Goal: Task Accomplishment & Management: Use online tool/utility

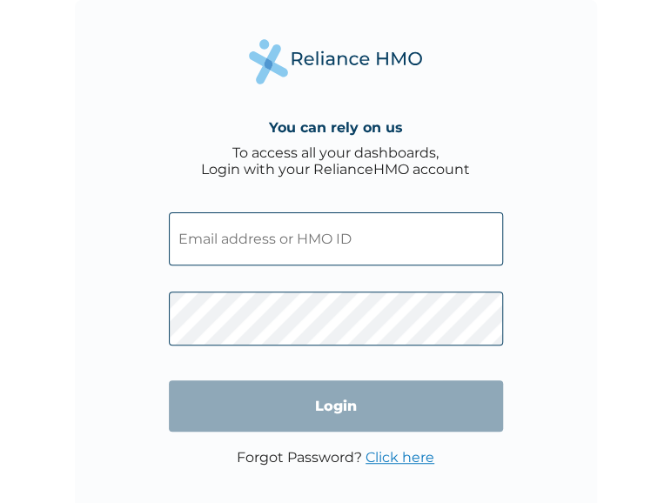
click at [252, 244] on input "text" at bounding box center [336, 238] width 334 height 53
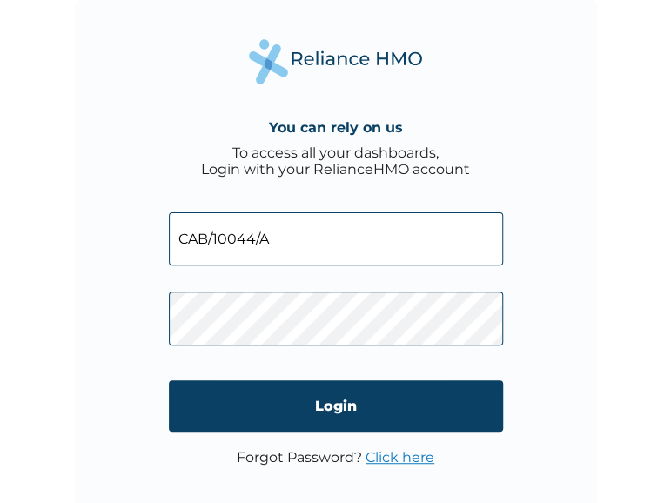
type input "CAB/10044/A"
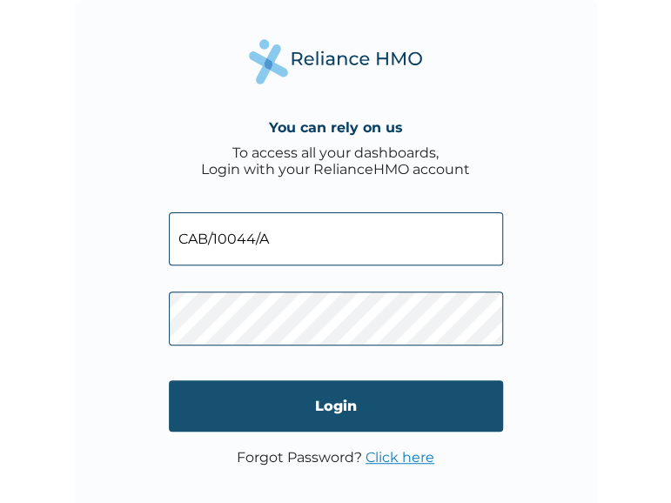
click at [359, 418] on input "Login" at bounding box center [336, 405] width 334 height 51
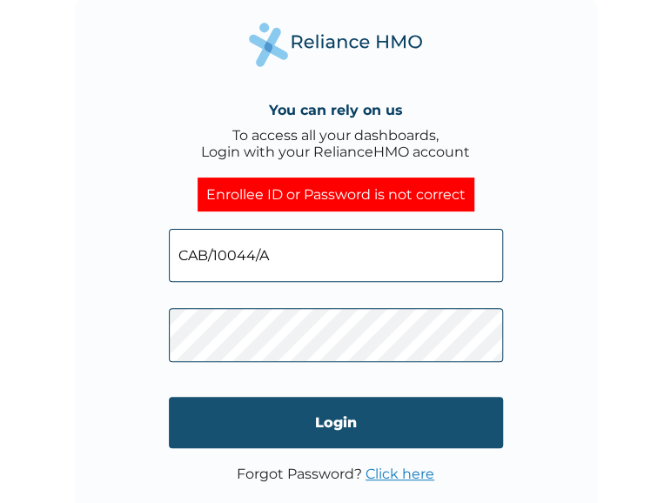
click at [305, 408] on input "Login" at bounding box center [336, 422] width 334 height 51
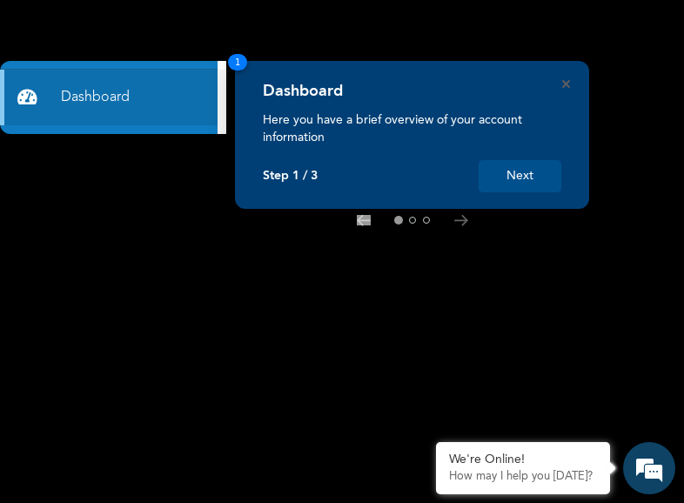
click at [528, 171] on button "Next" at bounding box center [520, 176] width 83 height 32
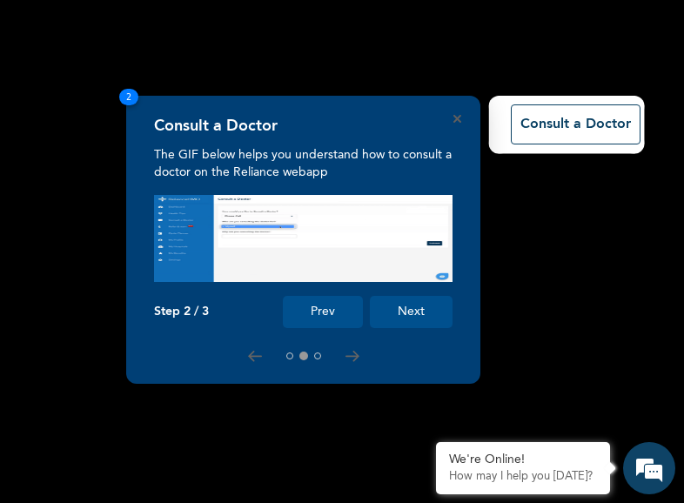
click at [528, 171] on rect at bounding box center [342, 251] width 684 height 503
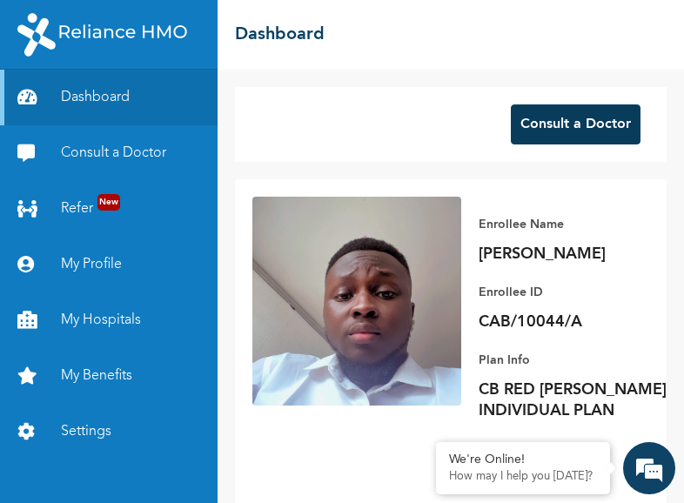
click at [549, 119] on button "Consult a Doctor" at bounding box center [576, 124] width 130 height 40
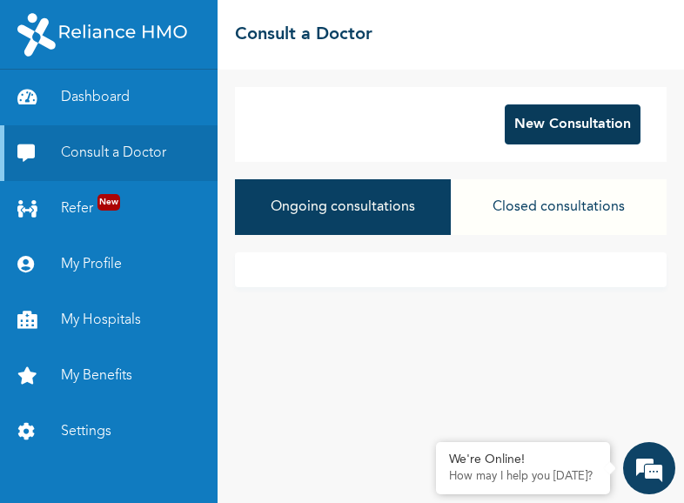
click at [560, 127] on button "New Consultation" at bounding box center [573, 124] width 136 height 40
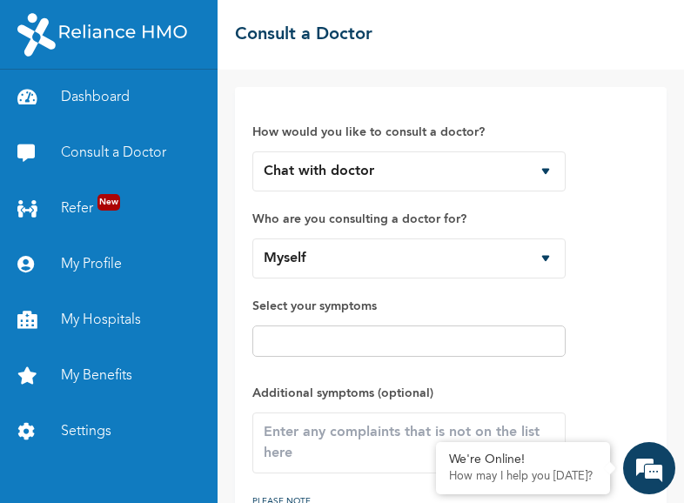
click at [406, 339] on input "text" at bounding box center [409, 341] width 303 height 21
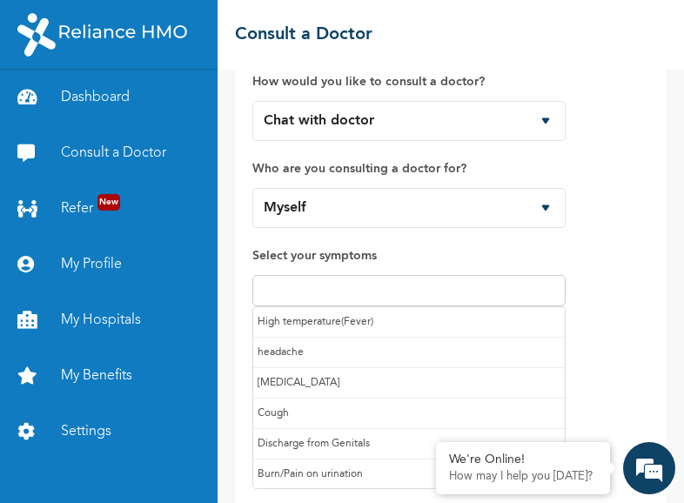
scroll to position [87, 0]
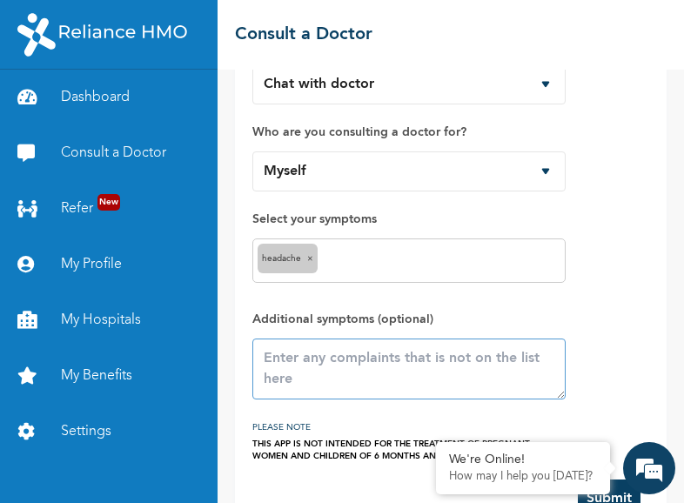
click at [318, 350] on textarea at bounding box center [408, 369] width 313 height 61
type textarea "b"
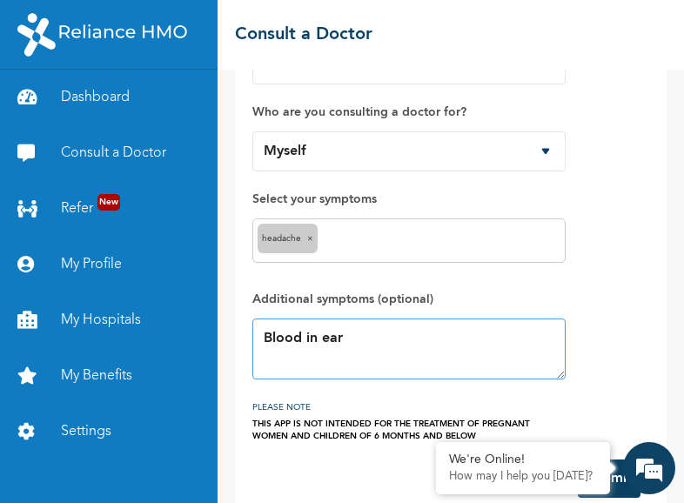
scroll to position [134, 0]
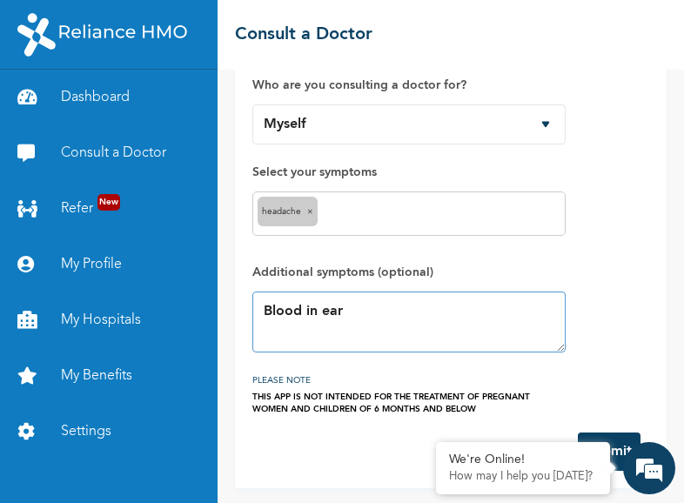
type textarea "Blood in ear"
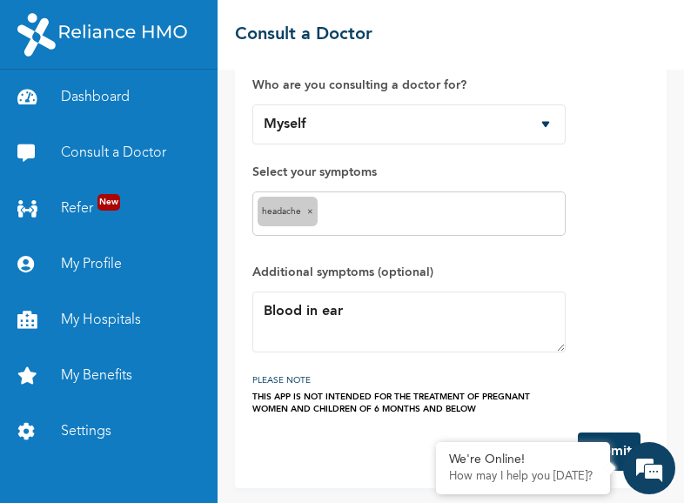
click at [616, 436] on button "Submit" at bounding box center [609, 452] width 63 height 38
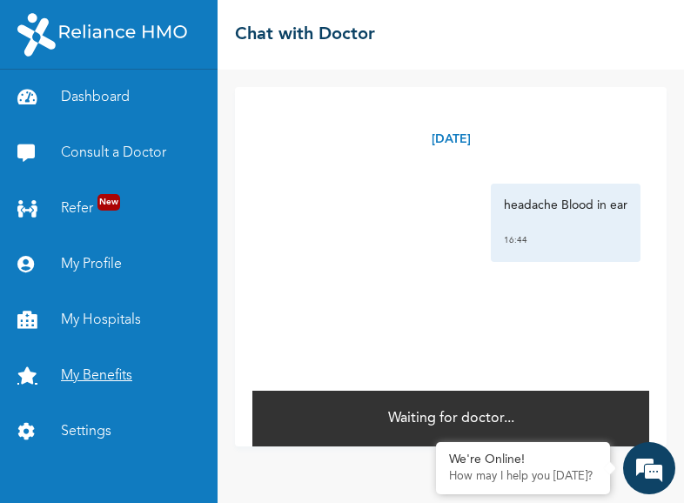
click at [104, 379] on link "My Benefits" at bounding box center [109, 376] width 218 height 56
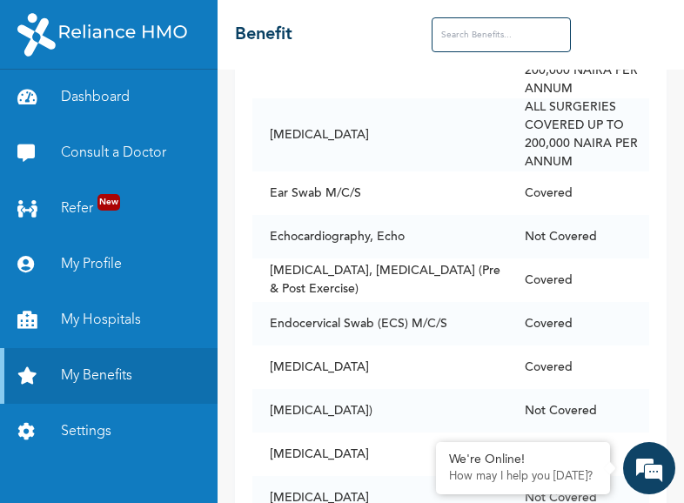
scroll to position [3887, 0]
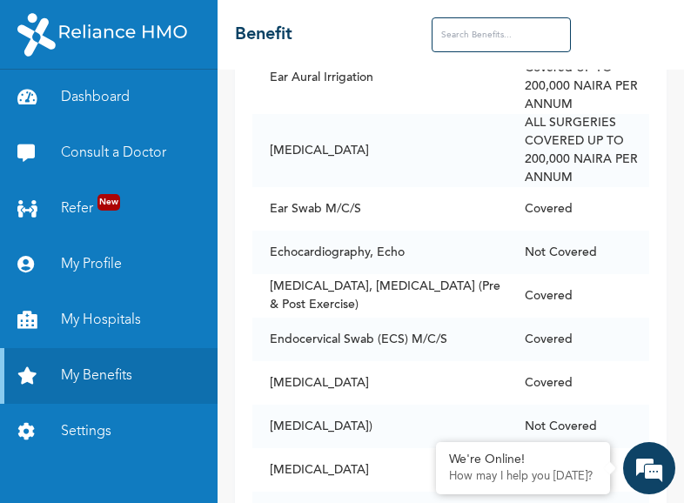
click at [583, 41] on td "ALL SURGERIES Covered UP TO 200,000 NAIRA PER ANNUM" at bounding box center [578, 4] width 142 height 73
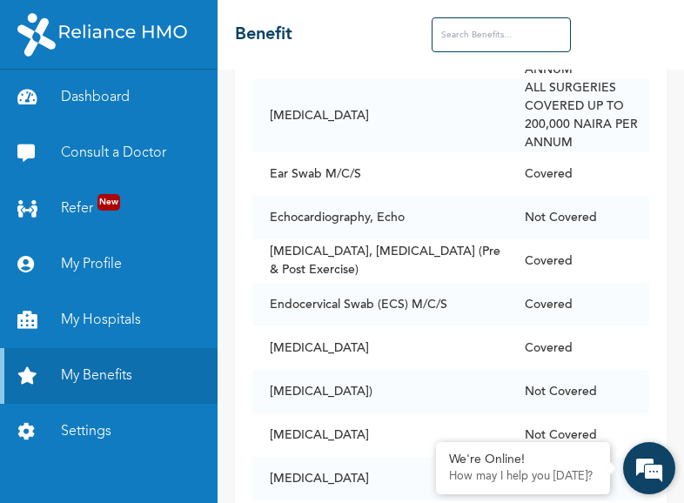
drag, startPoint x: 336, startPoint y: 217, endPoint x: 674, endPoint y: 491, distance: 435.6
click at [674, 491] on div "We're Online! How may I help you [DATE]?" at bounding box center [649, 468] width 52 height 52
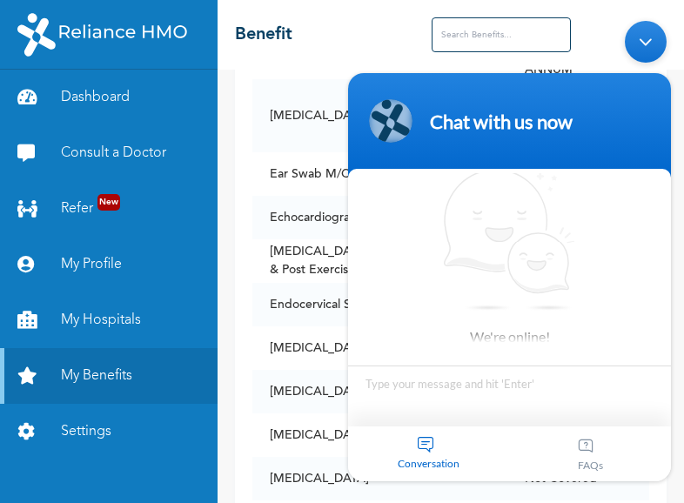
click at [675, 355] on body "Chat with us now We're online! Conversation FAQs" at bounding box center [509, 250] width 340 height 478
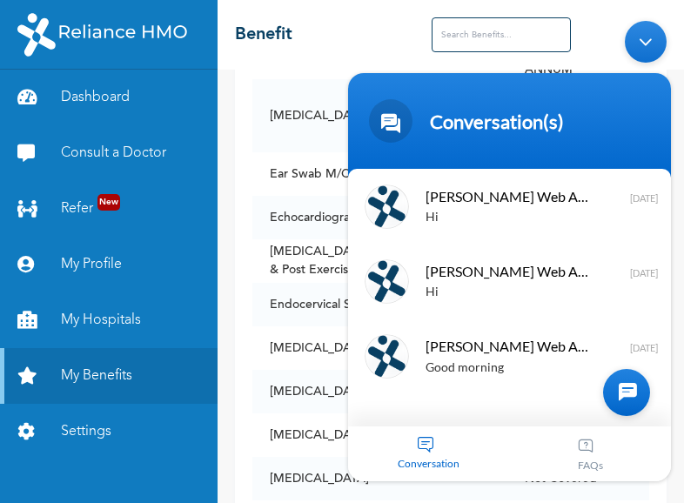
click at [641, 42] on div "Minimize live chat window" at bounding box center [646, 41] width 42 height 42
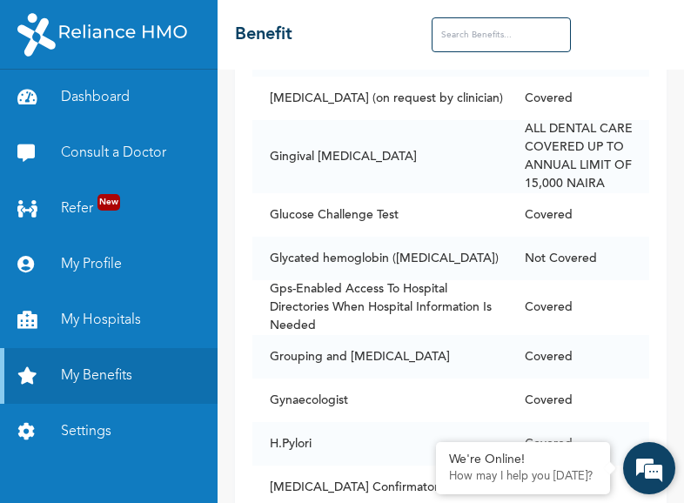
scroll to position [5407, 0]
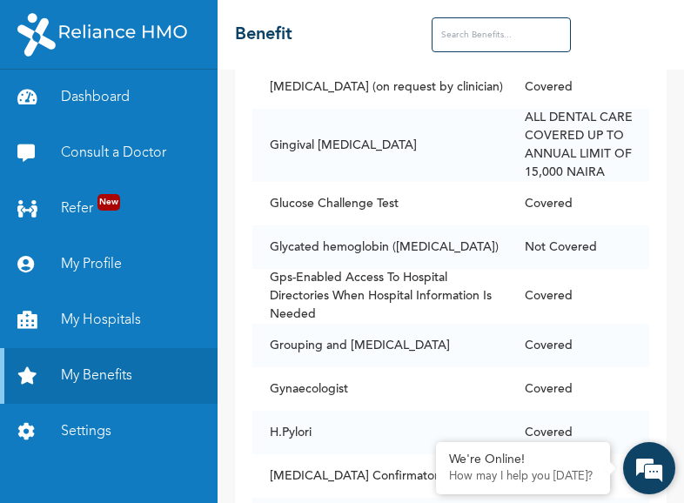
click at [674, 491] on div "We're Online! How may I help you [DATE]?" at bounding box center [649, 468] width 52 height 52
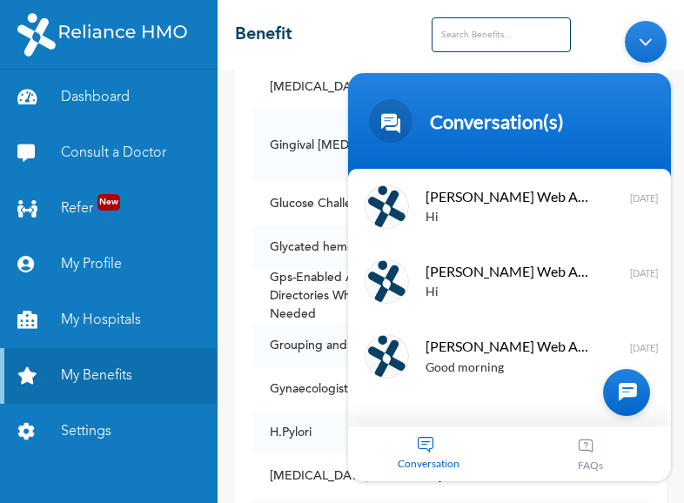
drag, startPoint x: 657, startPoint y: 49, endPoint x: 997, endPoint y: 225, distance: 383.0
click at [657, 49] on div "Minimize live chat window" at bounding box center [646, 41] width 42 height 42
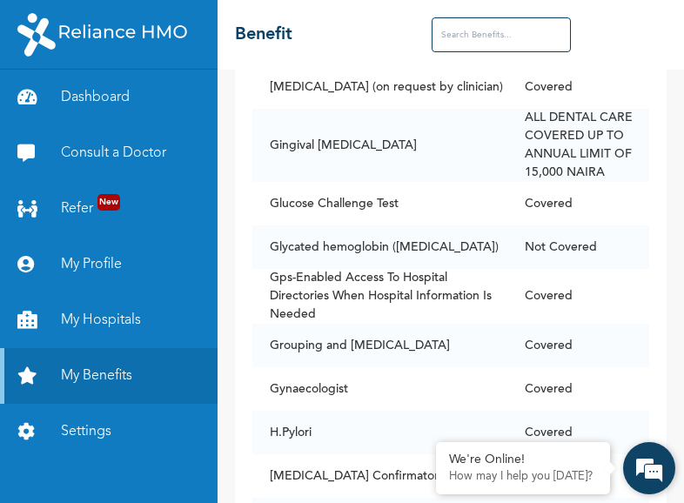
click at [674, 493] on div "We're Online! How may I help you [DATE]?" at bounding box center [649, 468] width 52 height 52
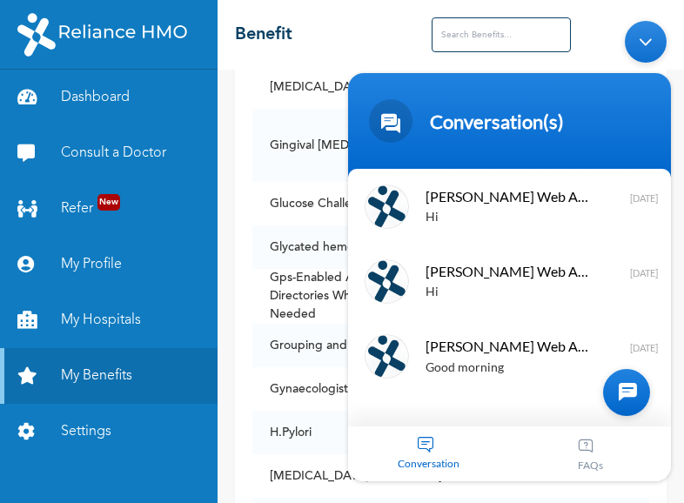
click at [634, 37] on div "Minimize live chat window" at bounding box center [646, 41] width 42 height 42
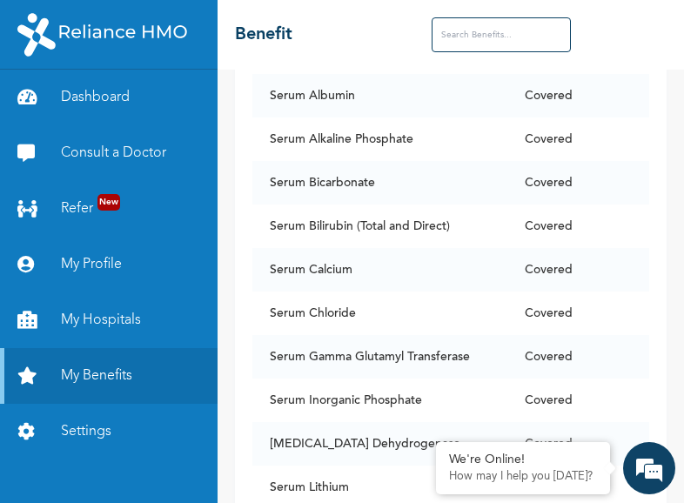
scroll to position [12589, 0]
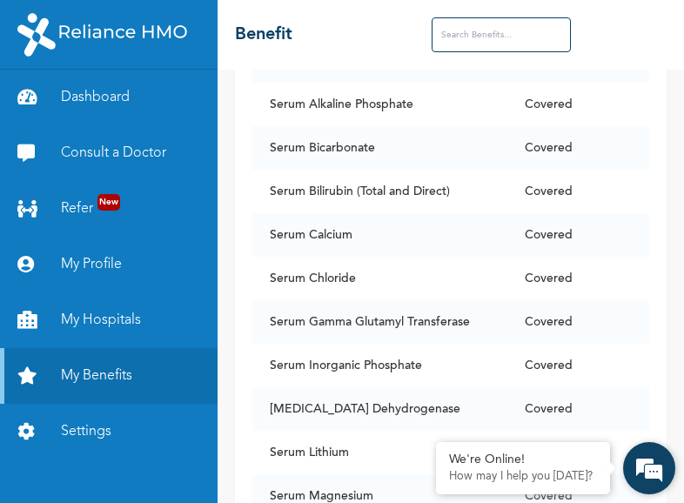
click at [674, 493] on div "We're Online! How may I help you [DATE]?" at bounding box center [649, 468] width 52 height 52
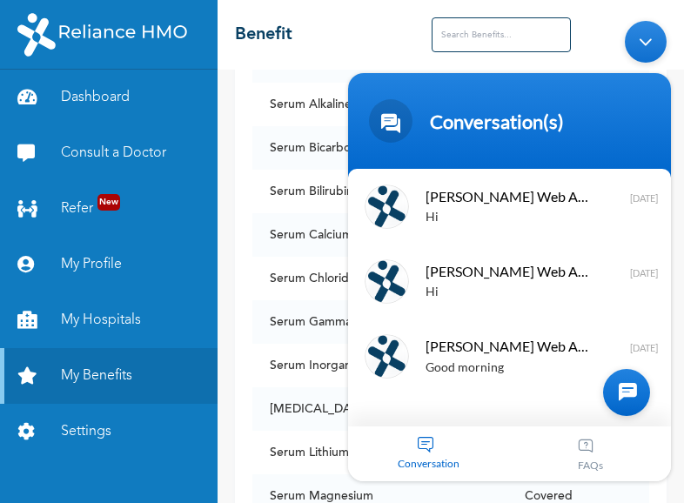
click at [659, 44] on div "Minimize live chat window" at bounding box center [646, 41] width 42 height 42
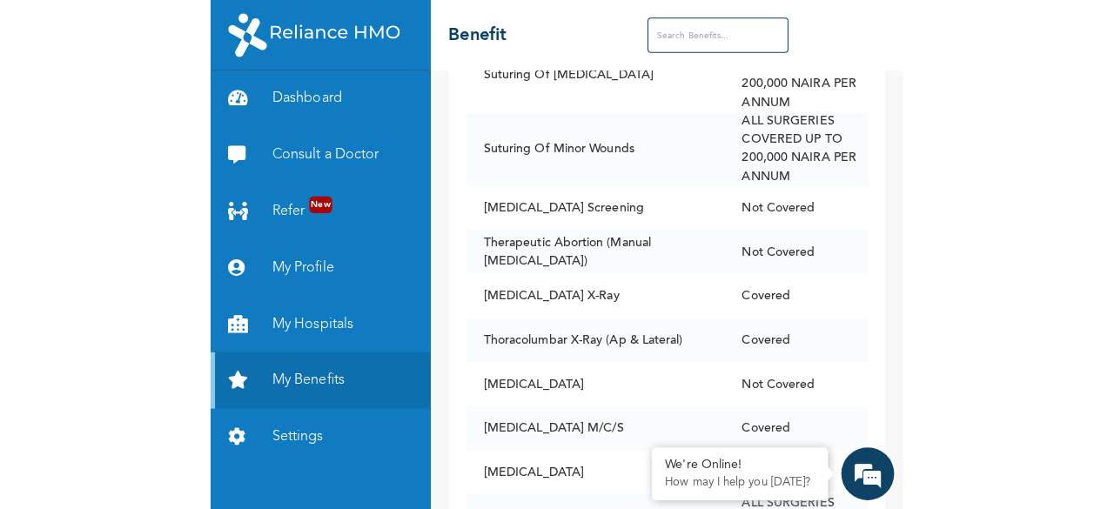
scroll to position [14260, 0]
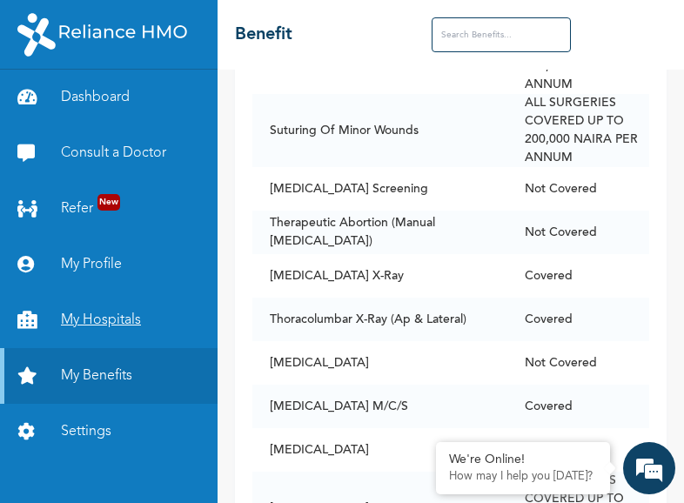
click at [127, 330] on link "My Hospitals" at bounding box center [109, 320] width 218 height 56
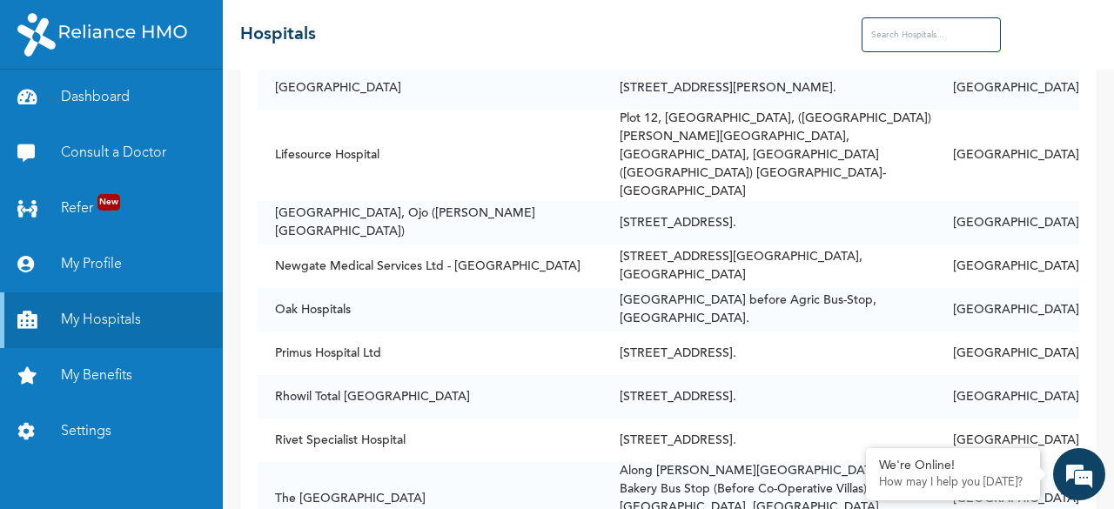
scroll to position [661, 0]
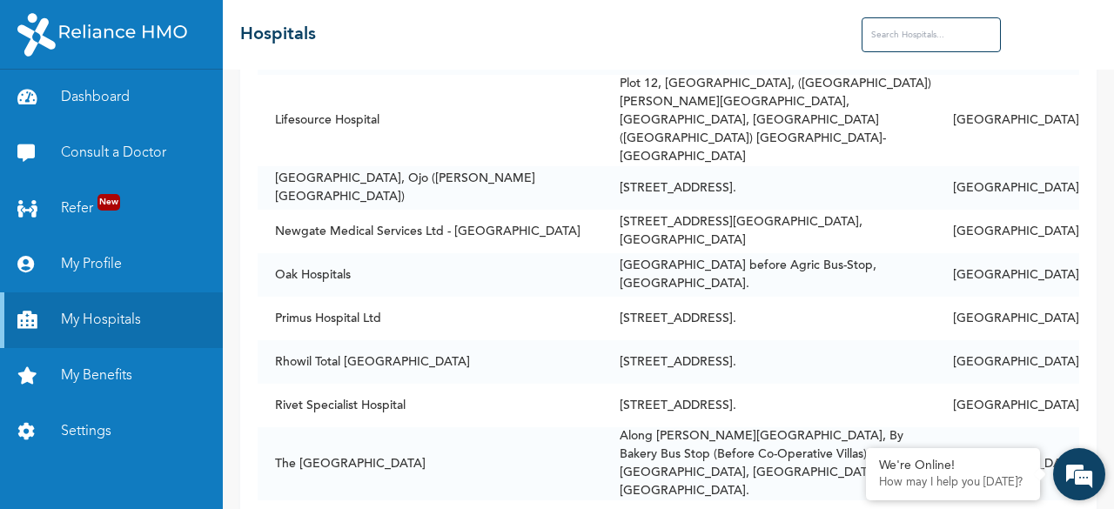
click at [683, 497] on div "We're Online! How may I help you [DATE]?" at bounding box center [1079, 474] width 52 height 52
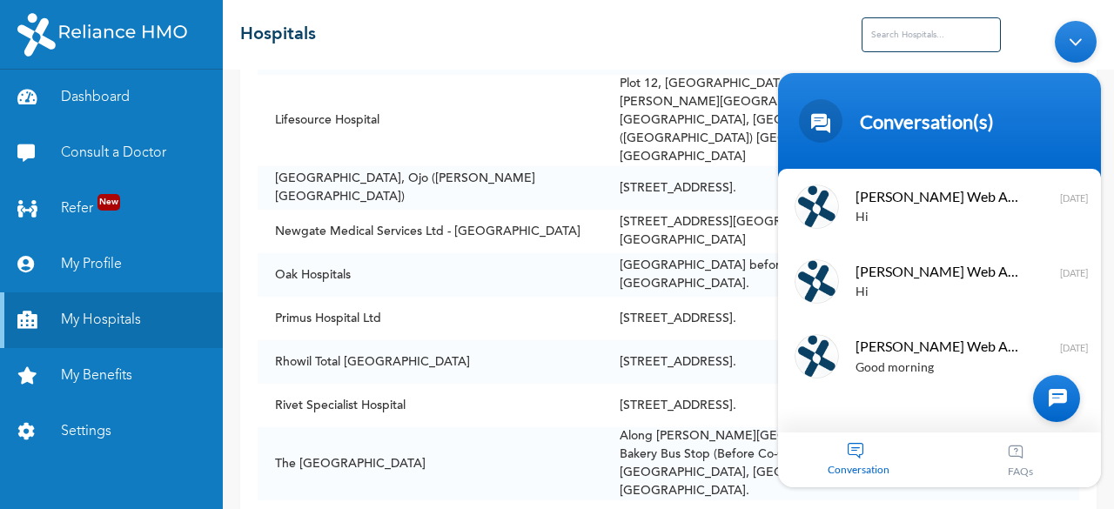
drag, startPoint x: 1077, startPoint y: 44, endPoint x: 1071, endPoint y: 16, distance: 29.4
click at [683, 44] on div "Minimize live chat window" at bounding box center [1076, 42] width 42 height 42
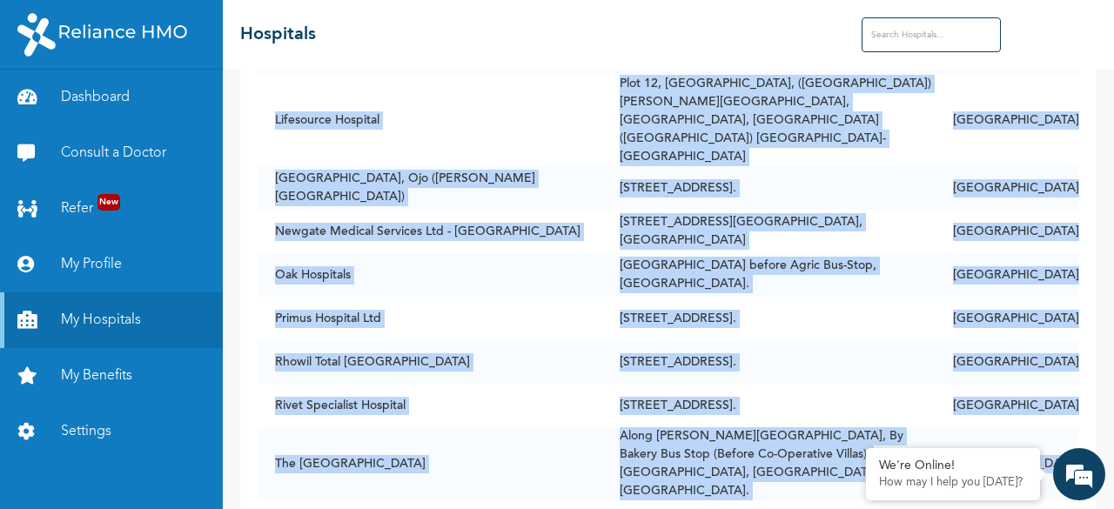
drag, startPoint x: 1093, startPoint y: 471, endPoint x: 1093, endPoint y: 346, distance: 124.4
click at [683, 346] on body "Dashboard Consult a Doctor Refer New My Profile My Hospitals My Benefits Settin…" at bounding box center [557, 254] width 1114 height 509
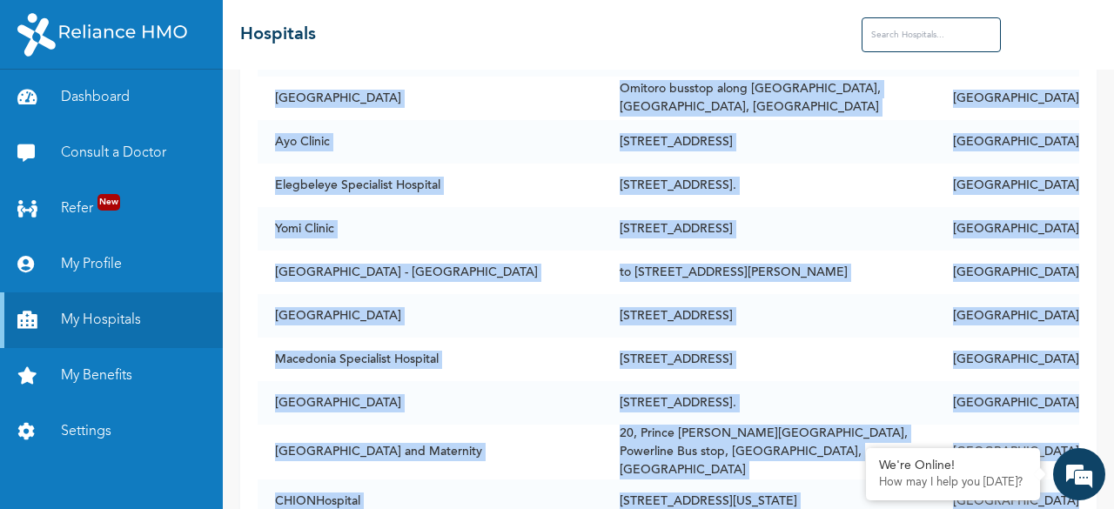
scroll to position [3735, 0]
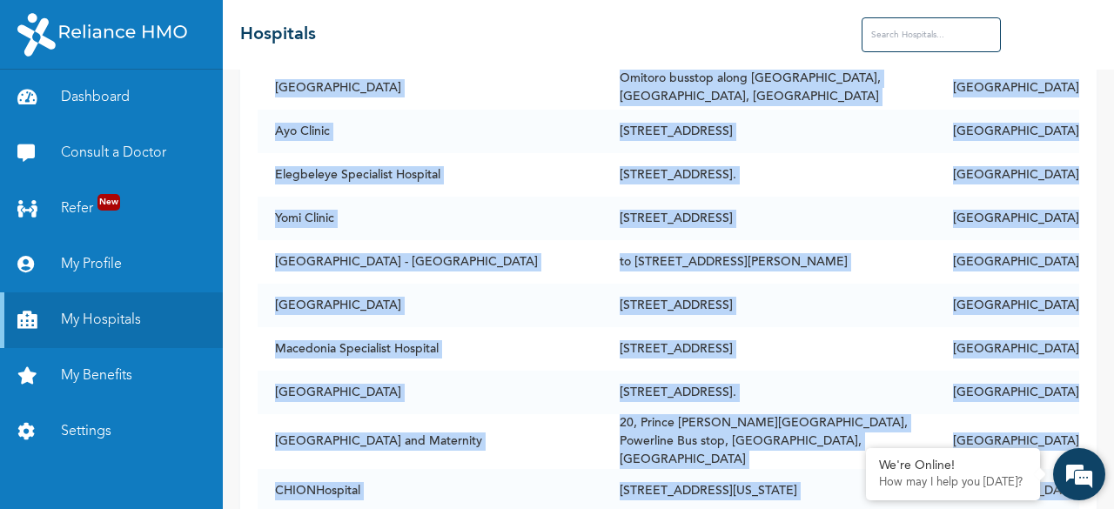
click at [683, 499] on div "We're Online! How may I help you [DATE]?" at bounding box center [1079, 474] width 52 height 52
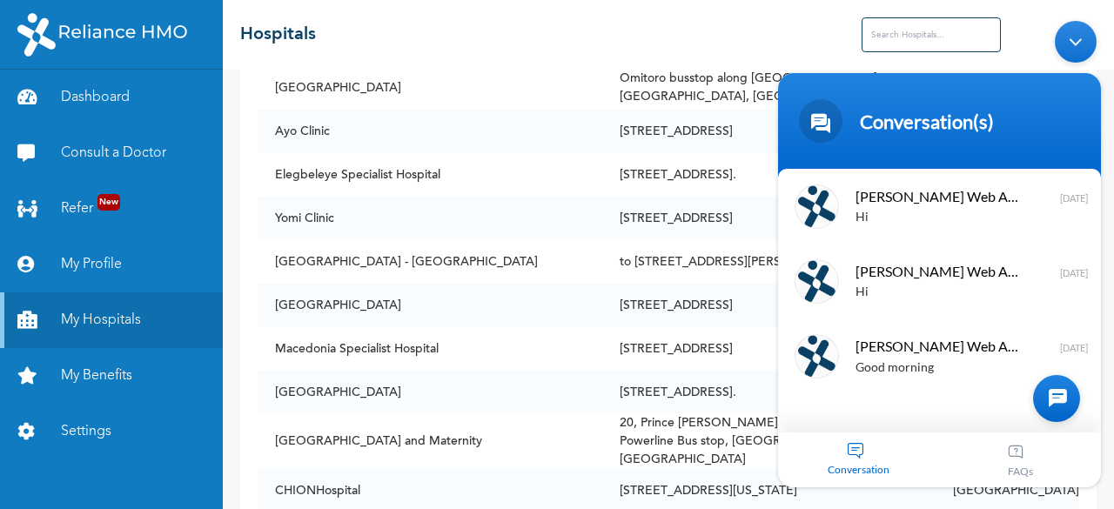
drag, startPoint x: 1081, startPoint y: 51, endPoint x: 1857, endPoint y: 158, distance: 783.5
click at [683, 51] on div "Minimize live chat window" at bounding box center [1076, 42] width 42 height 42
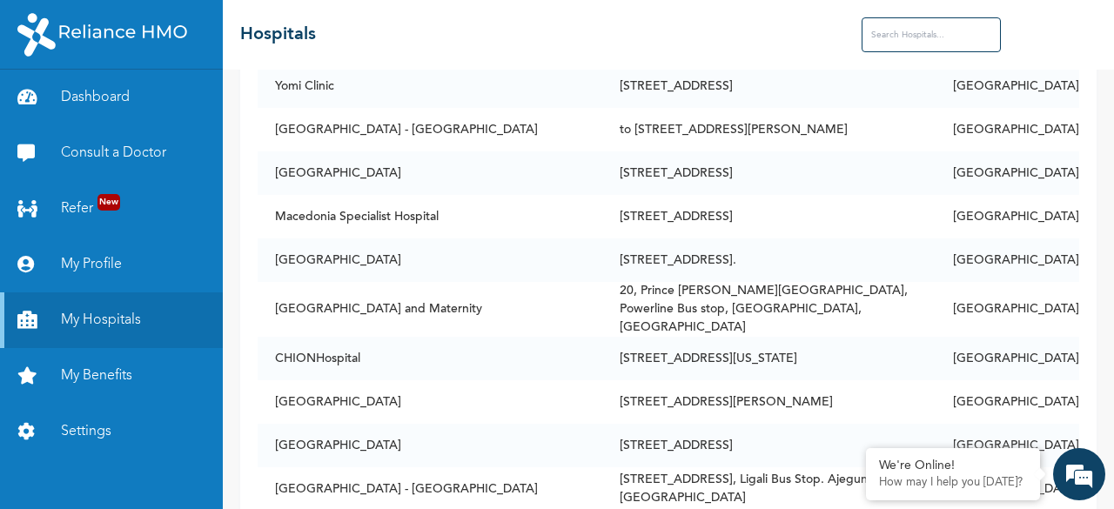
scroll to position [3874, 0]
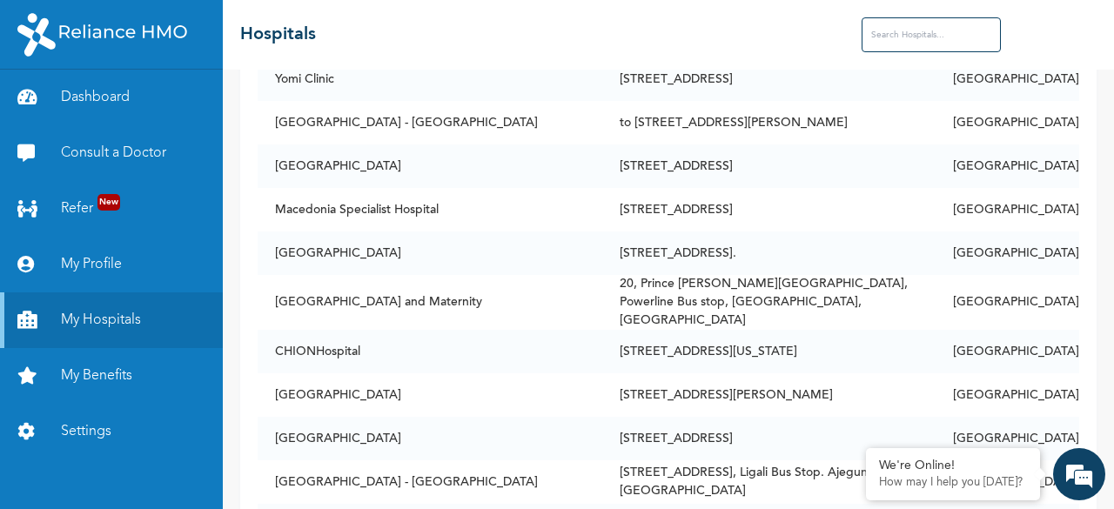
click at [683, 36] on input "text" at bounding box center [931, 34] width 139 height 35
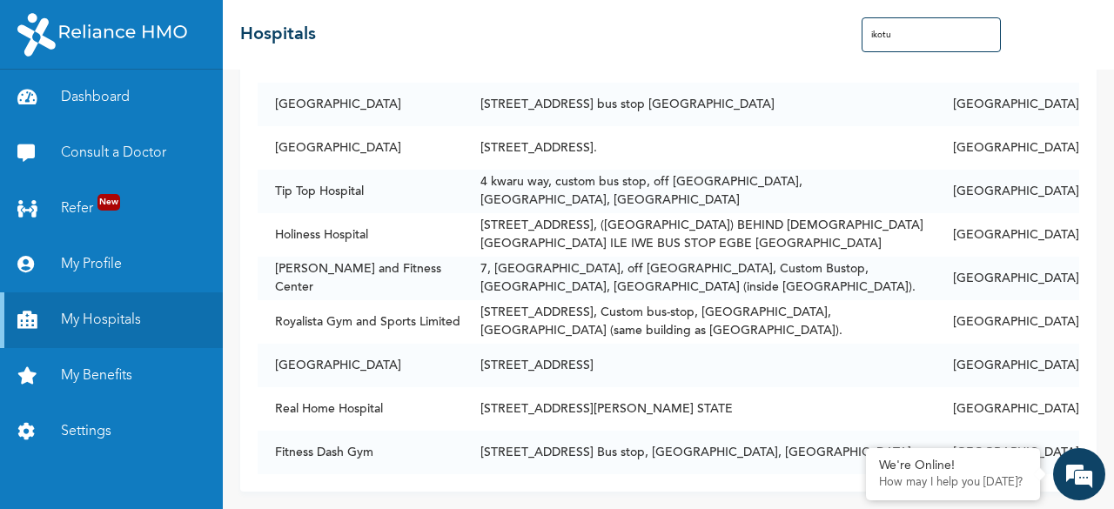
scroll to position [426, 0]
type input "ikotun"
drag, startPoint x: 280, startPoint y: 176, endPoint x: 306, endPoint y: 175, distance: 26.1
click at [299, 175] on td "Tip Top Hospital" at bounding box center [360, 192] width 205 height 44
drag, startPoint x: 367, startPoint y: 175, endPoint x: 320, endPoint y: 171, distance: 47.1
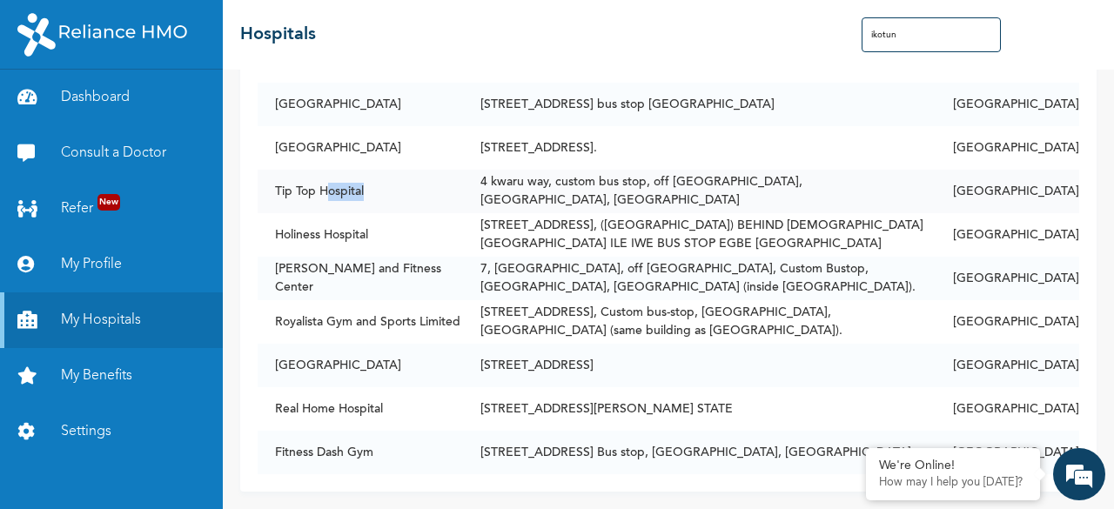
click at [324, 172] on td "Tip Top Hospital" at bounding box center [360, 192] width 205 height 44
drag, startPoint x: 272, startPoint y: 173, endPoint x: 373, endPoint y: 180, distance: 102.1
click at [373, 180] on td "Tip Top Hospital" at bounding box center [360, 192] width 205 height 44
copy td "Tip Top Hospital"
drag, startPoint x: 272, startPoint y: 86, endPoint x: 359, endPoint y: 85, distance: 87.9
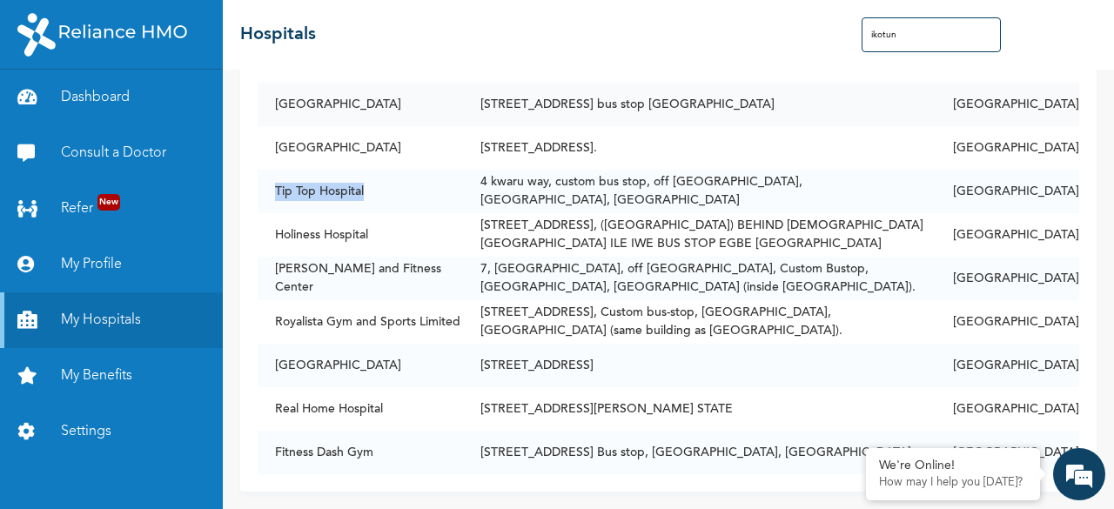
click at [376, 90] on td "[GEOGRAPHIC_DATA]" at bounding box center [360, 105] width 205 height 44
click at [381, 92] on td "[GEOGRAPHIC_DATA]" at bounding box center [360, 105] width 205 height 44
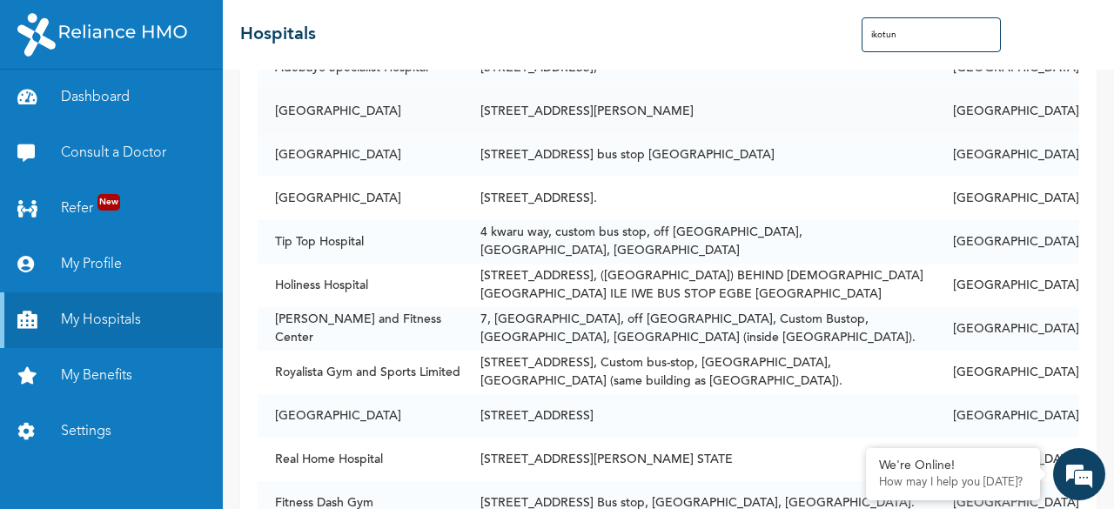
scroll to position [367, 0]
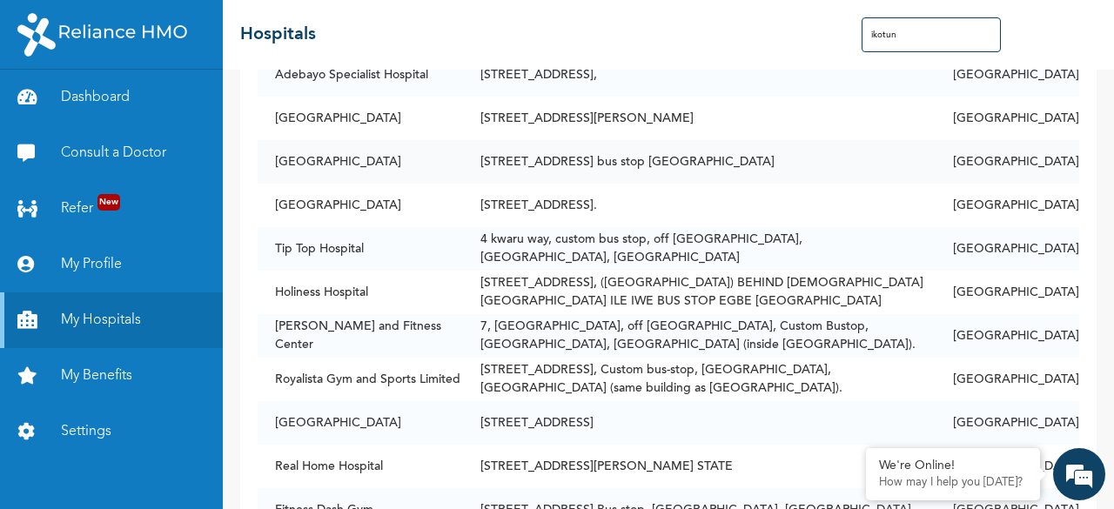
drag, startPoint x: 380, startPoint y: 86, endPoint x: 270, endPoint y: 158, distance: 131.6
click at [270, 158] on td "[GEOGRAPHIC_DATA]" at bounding box center [360, 162] width 205 height 44
click at [270, 153] on td "[GEOGRAPHIC_DATA]" at bounding box center [360, 162] width 205 height 44
drag, startPoint x: 273, startPoint y: 145, endPoint x: 388, endPoint y: 155, distance: 115.3
click at [393, 158] on td "[GEOGRAPHIC_DATA]" at bounding box center [360, 162] width 205 height 44
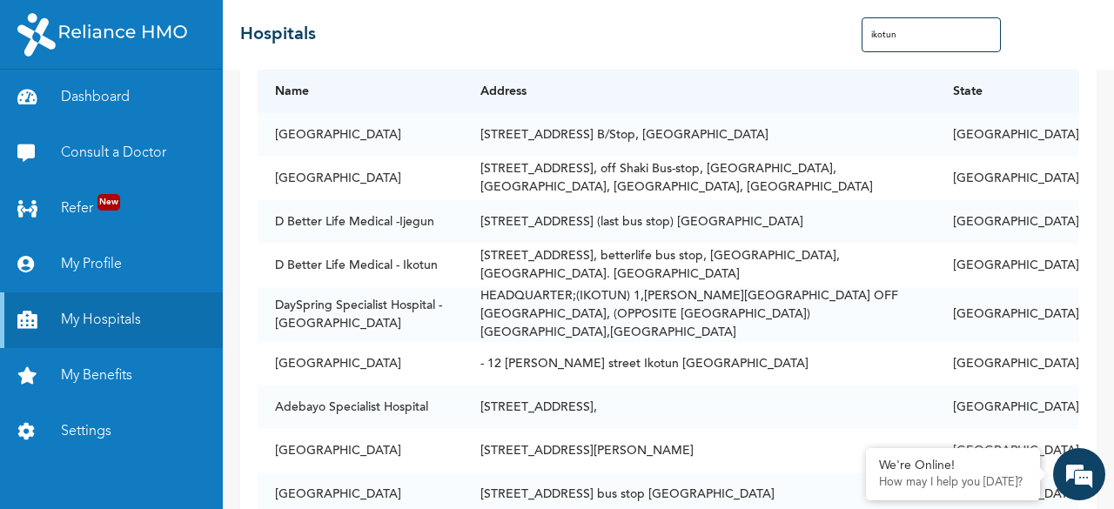
scroll to position [0, 0]
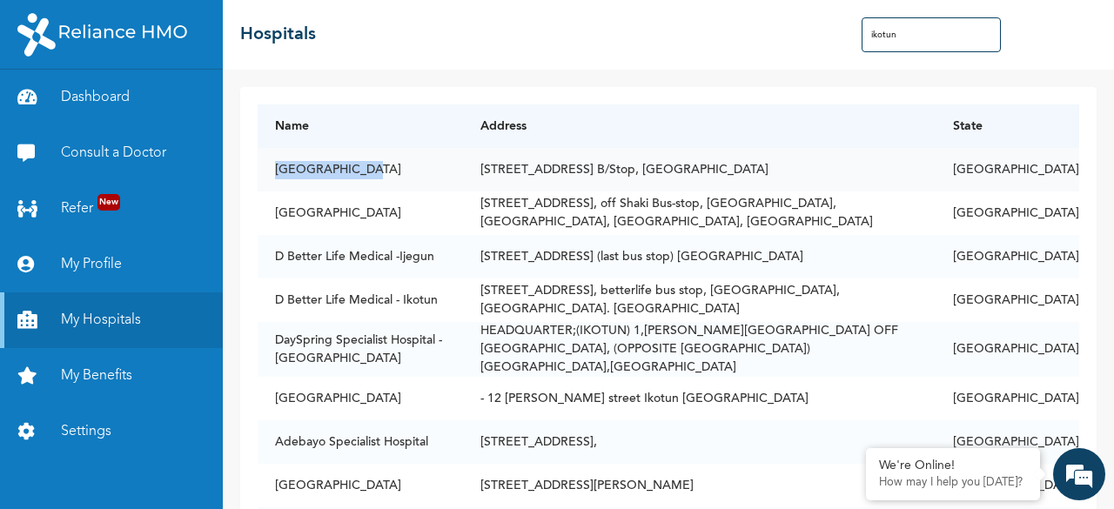
drag, startPoint x: 274, startPoint y: 166, endPoint x: 363, endPoint y: 178, distance: 89.6
click at [363, 178] on td "[GEOGRAPHIC_DATA]" at bounding box center [360, 170] width 205 height 44
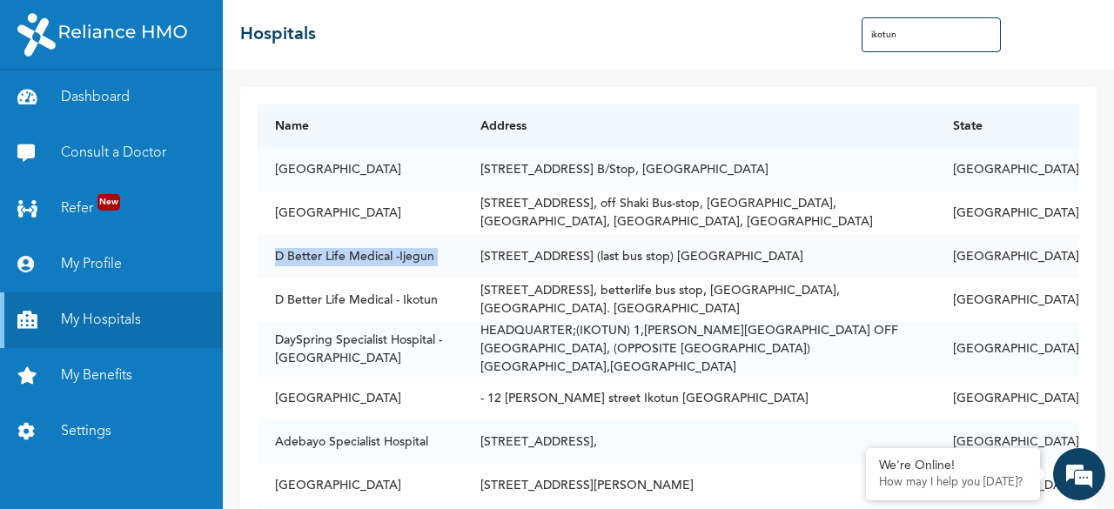
drag, startPoint x: 273, startPoint y: 256, endPoint x: 418, endPoint y: 264, distance: 144.7
click at [435, 262] on td "D Better Life Medical -Ijegun" at bounding box center [360, 257] width 205 height 44
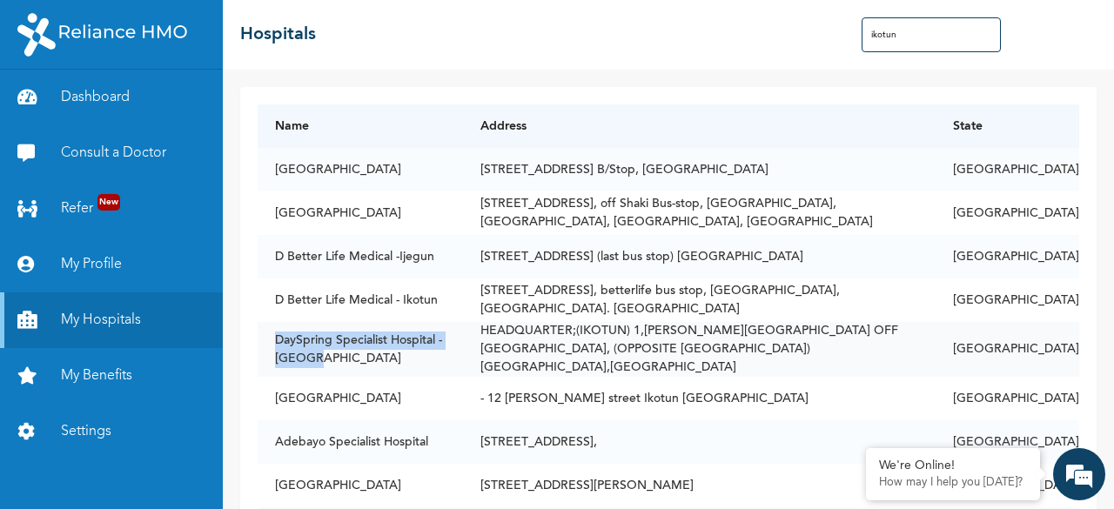
drag, startPoint x: 273, startPoint y: 329, endPoint x: 357, endPoint y: 360, distance: 89.2
click at [366, 360] on td "DaySpring Specialist Hospital - [GEOGRAPHIC_DATA]" at bounding box center [360, 349] width 205 height 55
click at [352, 346] on td "DaySpring Specialist Hospital - [GEOGRAPHIC_DATA]" at bounding box center [360, 349] width 205 height 55
click at [132, 154] on link "Consult a Doctor" at bounding box center [111, 153] width 223 height 56
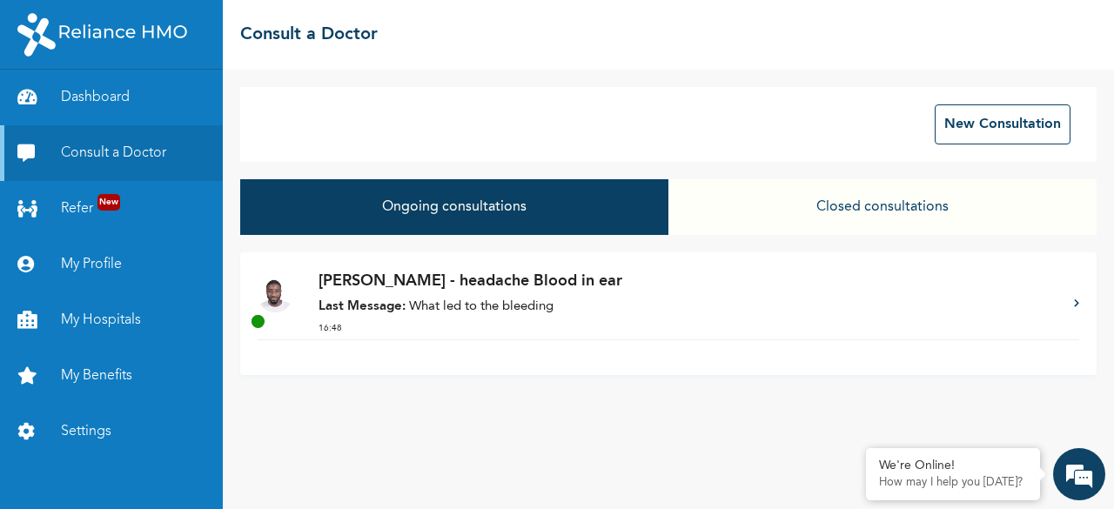
click at [683, 305] on icon at bounding box center [1076, 303] width 5 height 9
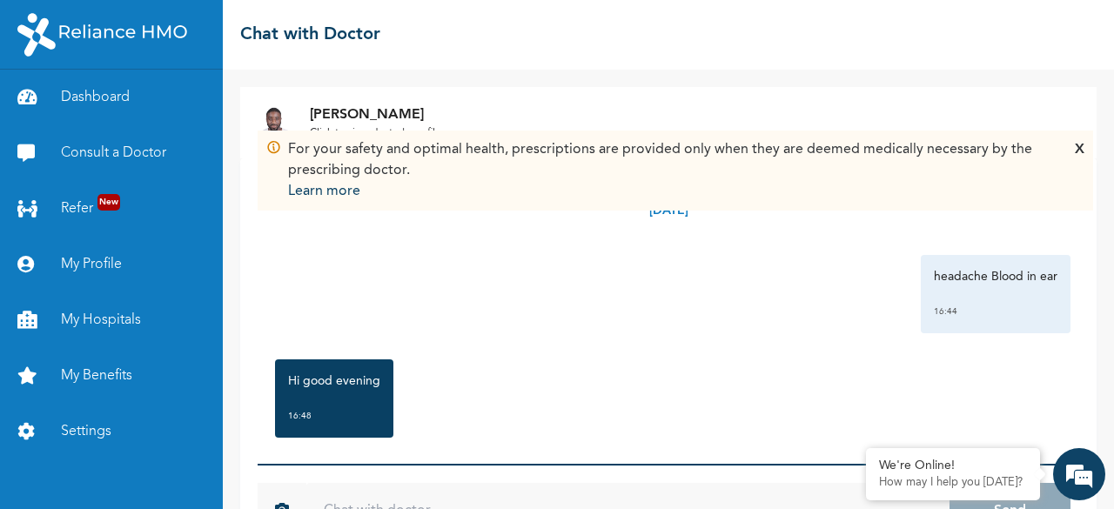
scroll to position [64, 0]
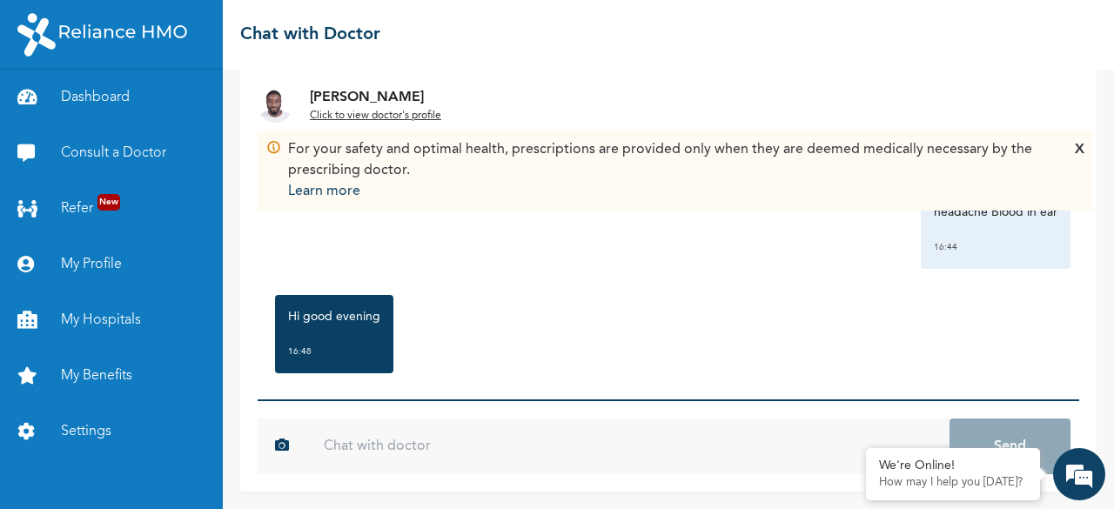
click at [410, 443] on input "text" at bounding box center [627, 447] width 643 height 56
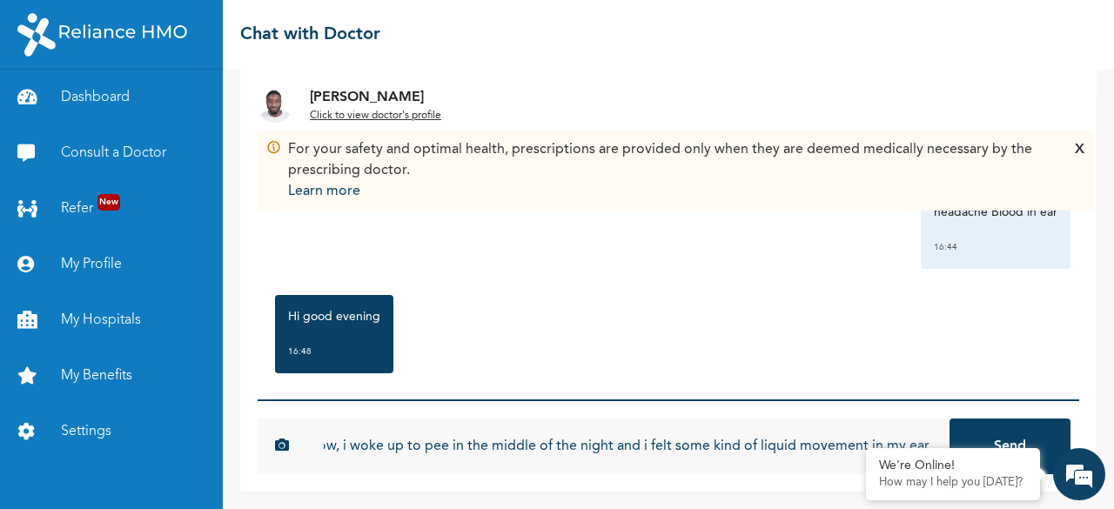
scroll to position [0, 73]
type input "I dont know, i woke up to pee in the middle of the night and i felt some kind o…"
click at [683, 439] on button "Send" at bounding box center [1009, 447] width 121 height 56
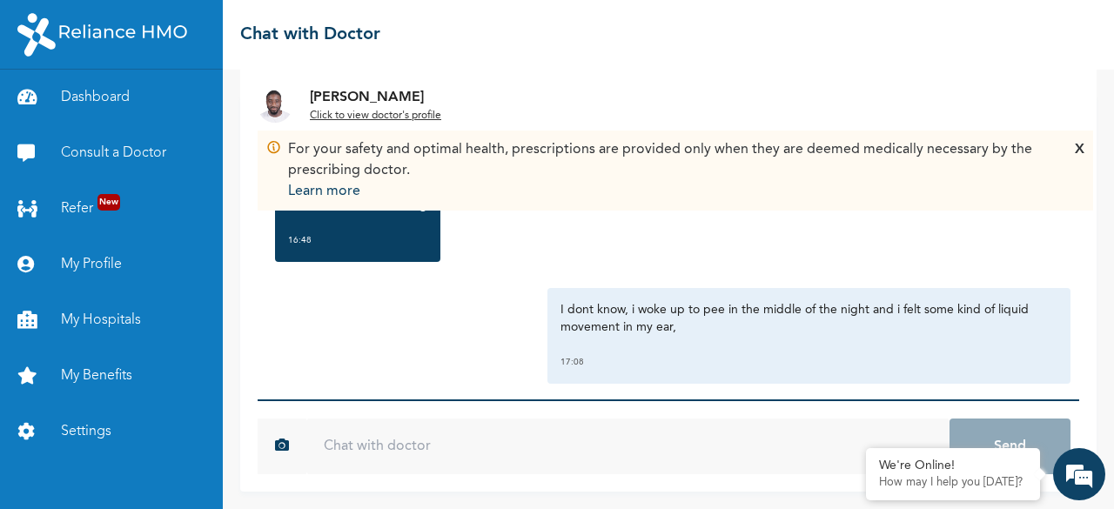
scroll to position [360, 0]
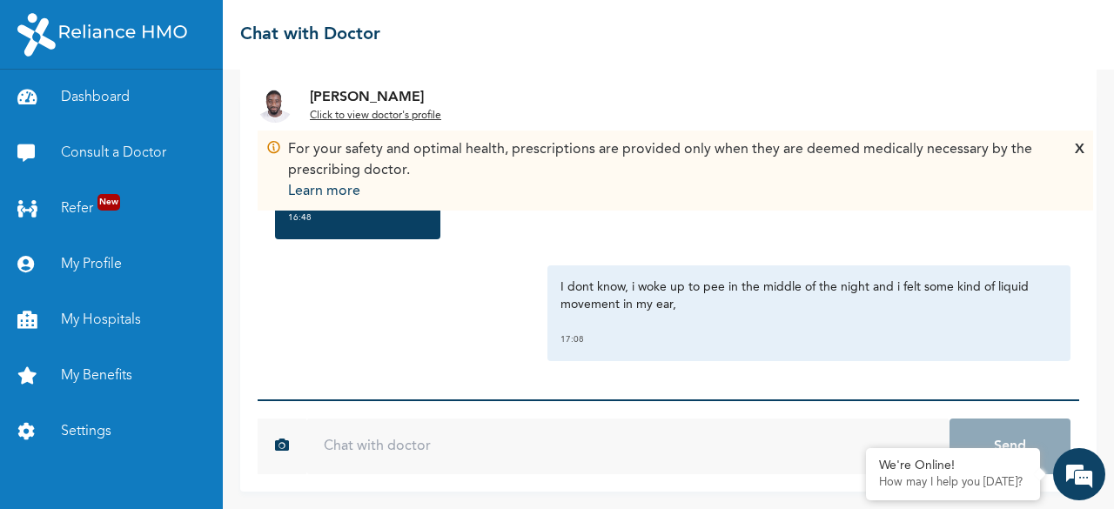
click at [683, 438] on input "text" at bounding box center [627, 447] width 643 height 56
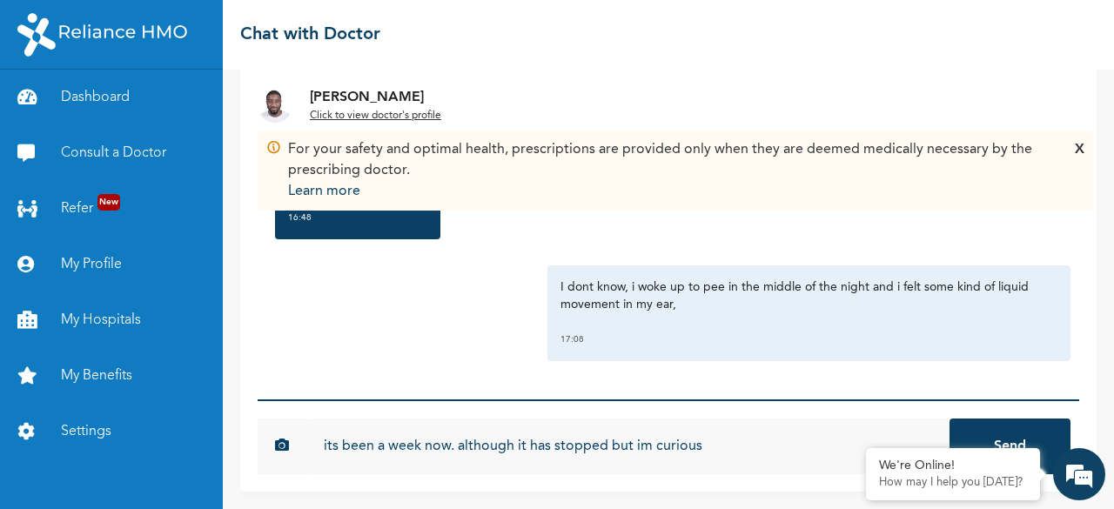
type input "its been a week now. although it has stopped but im curious"
click at [683, 419] on button "Send" at bounding box center [1009, 447] width 121 height 56
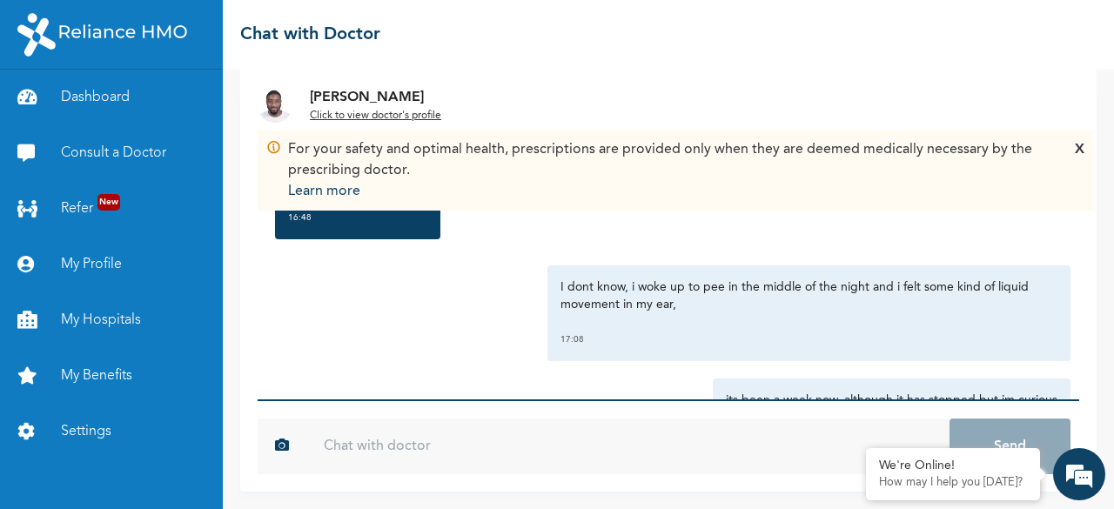
scroll to position [456, 0]
